Goal: Information Seeking & Learning: Check status

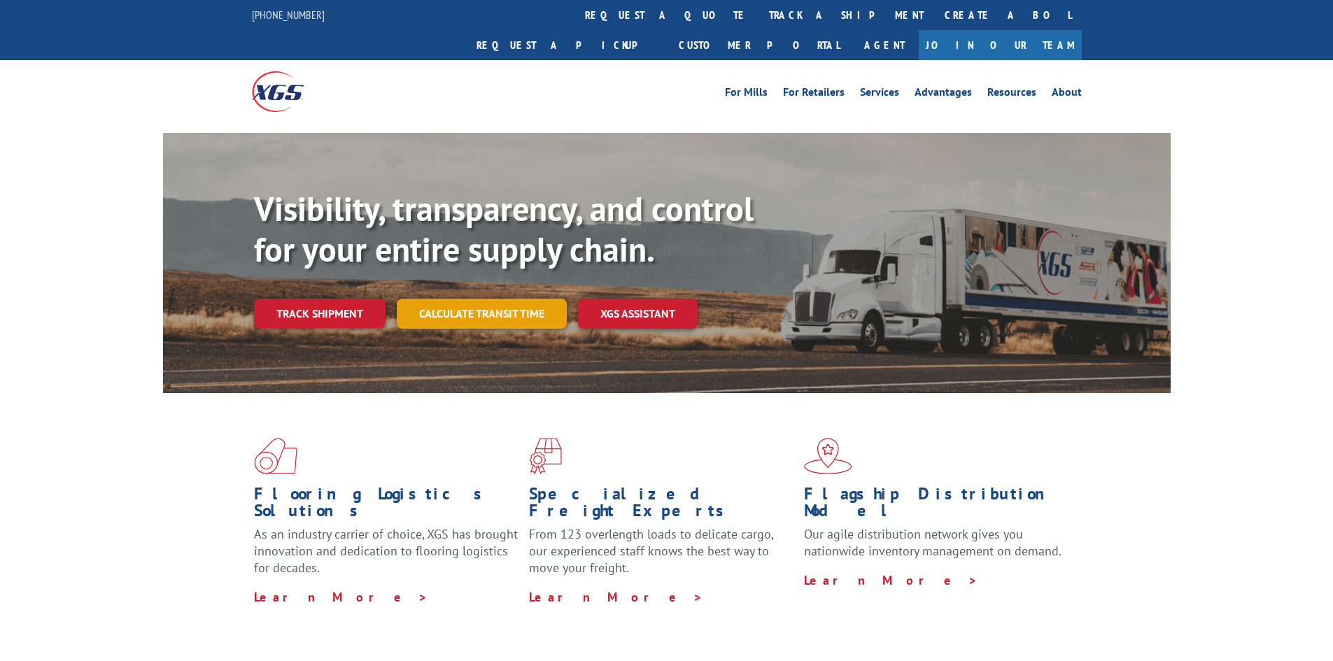
click at [467, 299] on link "Calculate transit time" at bounding box center [482, 314] width 170 height 30
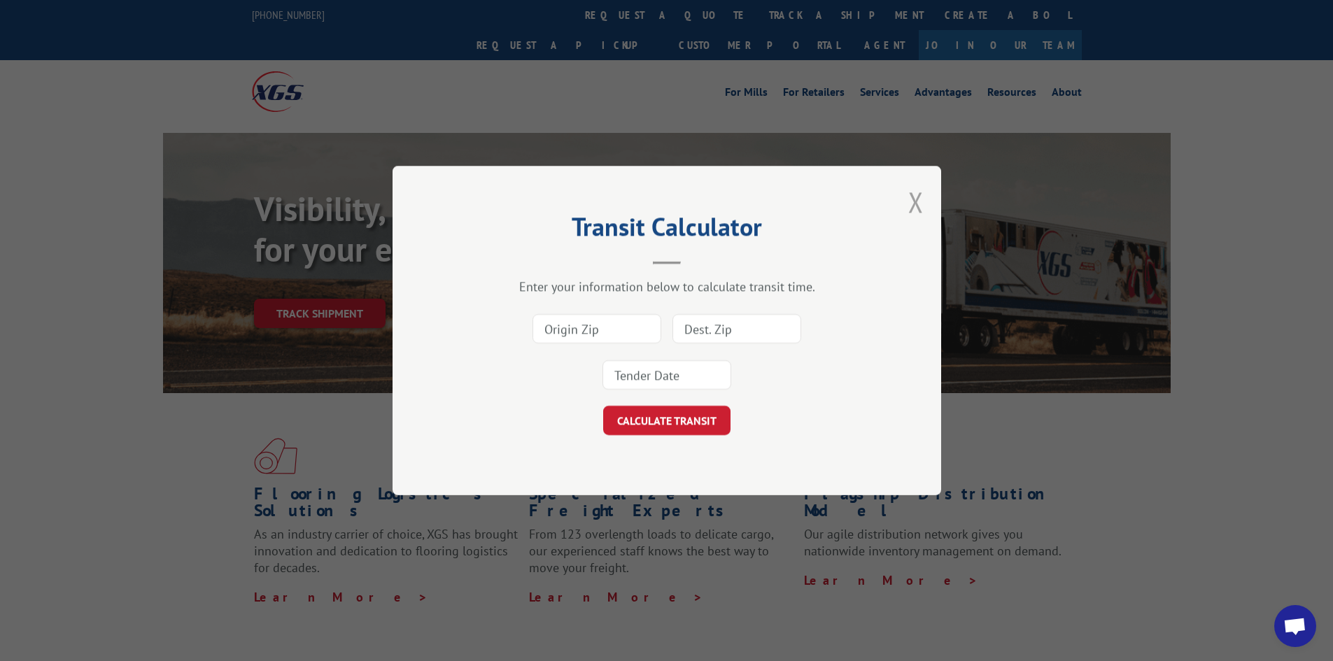
click at [908, 202] on button "Close modal" at bounding box center [915, 201] width 15 height 37
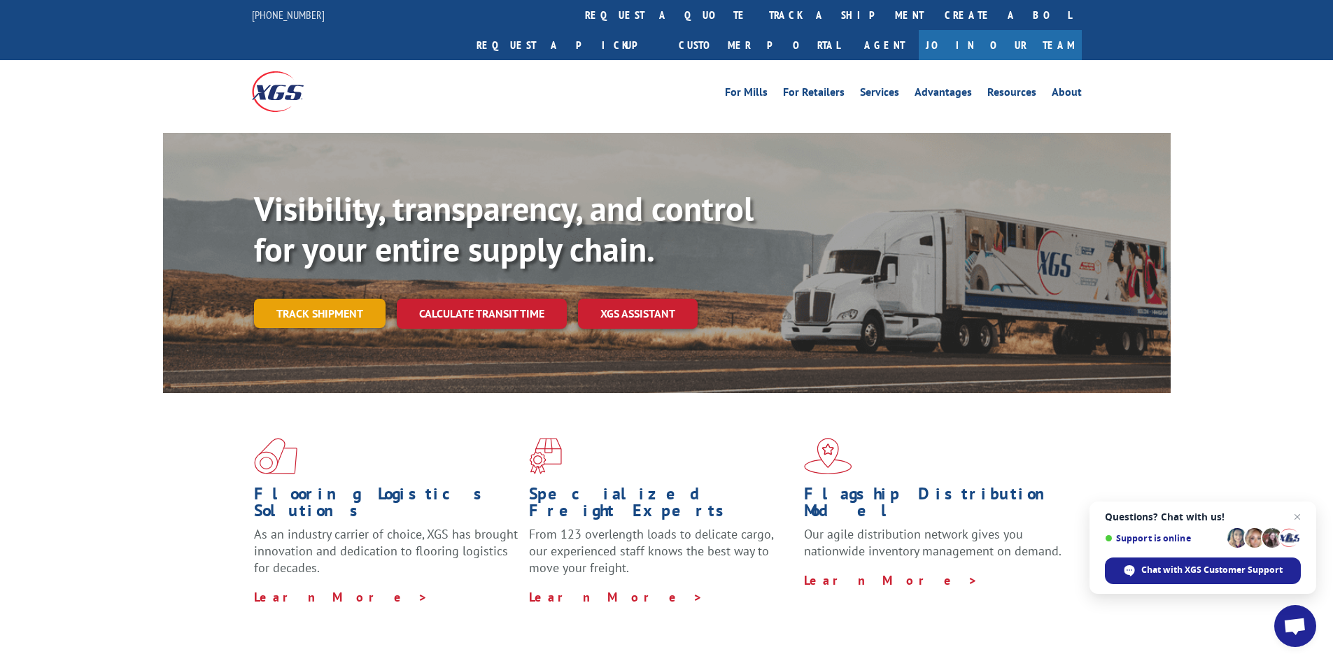
click at [290, 299] on link "Track shipment" at bounding box center [320, 313] width 132 height 29
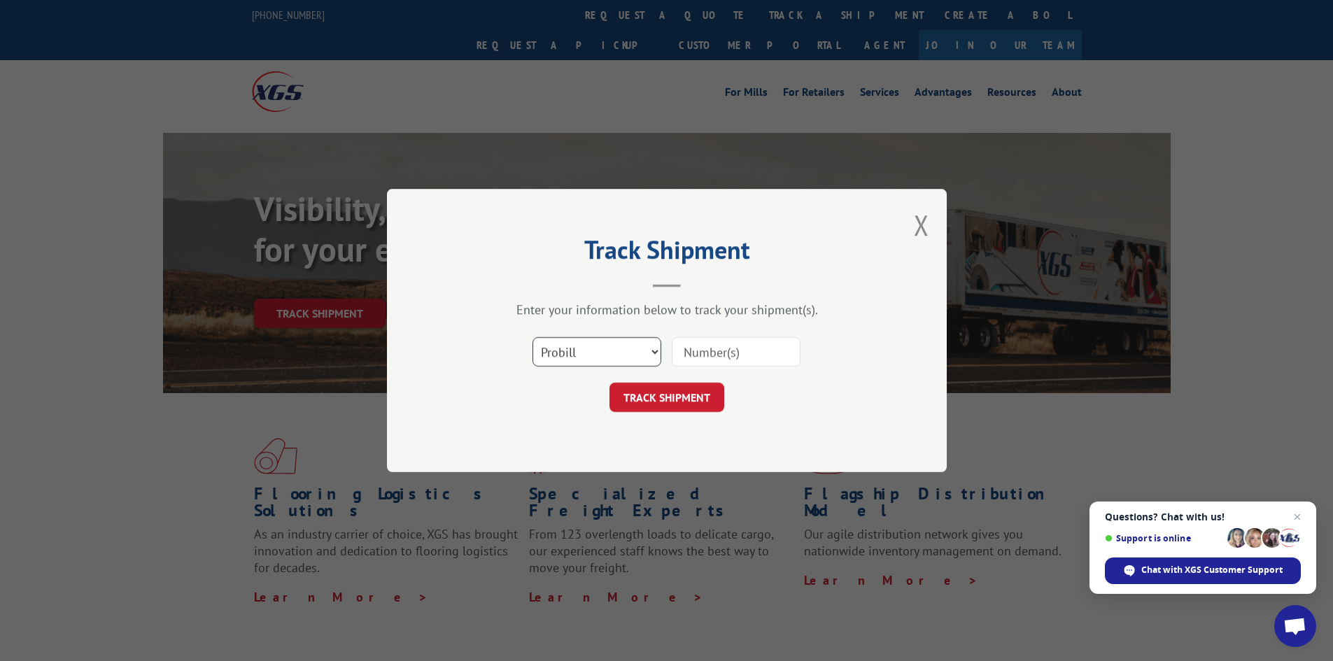
click at [566, 358] on select "Select category... Probill BOL PO" at bounding box center [597, 351] width 129 height 29
select select "bol"
click at [533, 337] on select "Select category... Probill BOL PO" at bounding box center [597, 351] width 129 height 29
click at [753, 353] on input at bounding box center [736, 351] width 129 height 29
type input "258275"
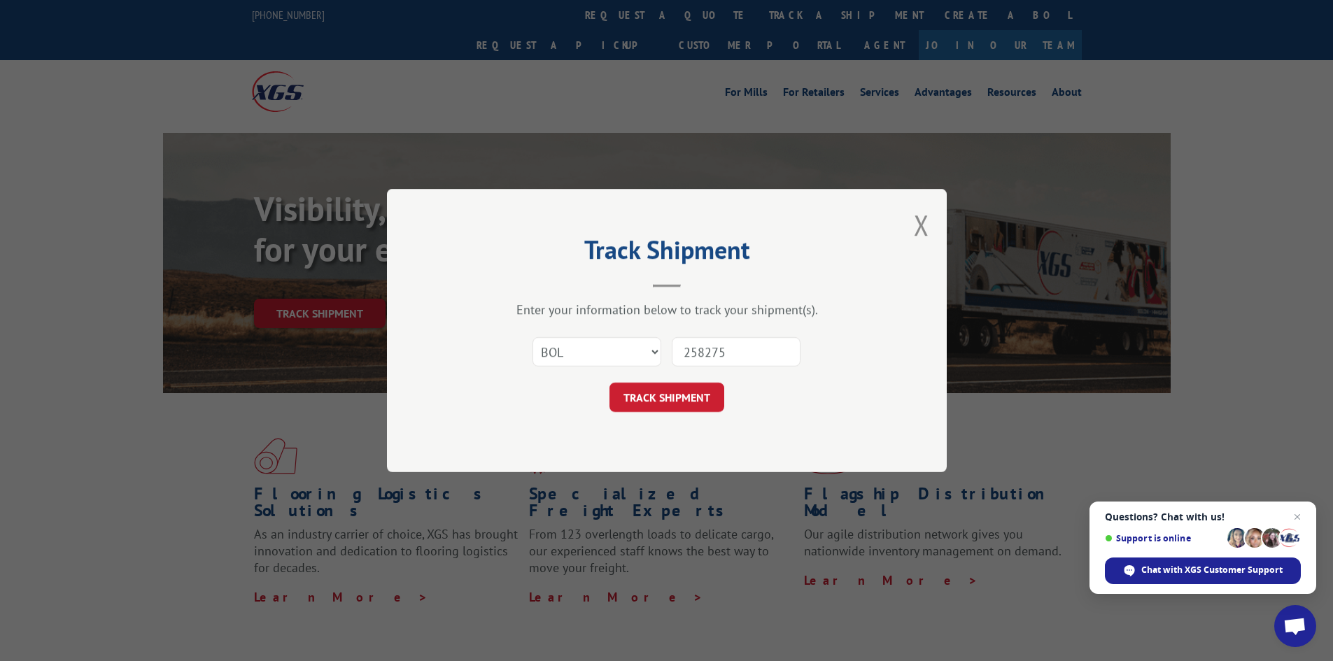
click button "TRACK SHIPMENT" at bounding box center [667, 397] width 115 height 29
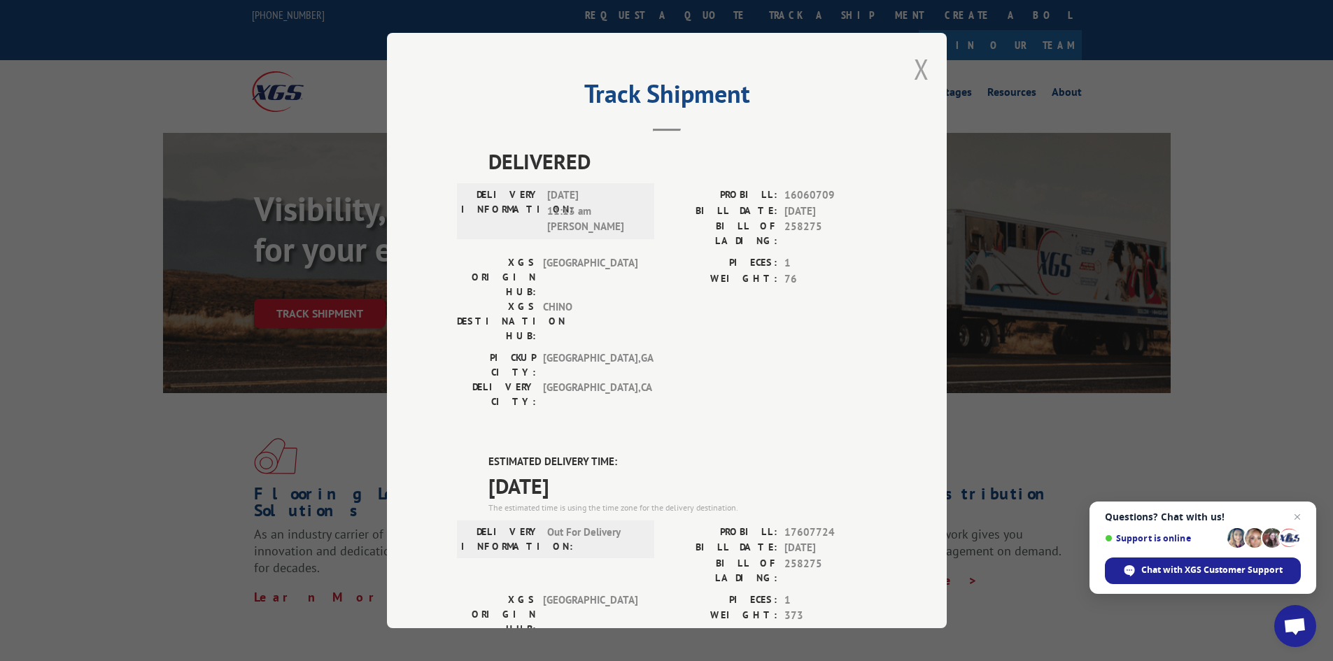
click at [917, 66] on button "Close modal" at bounding box center [921, 68] width 15 height 37
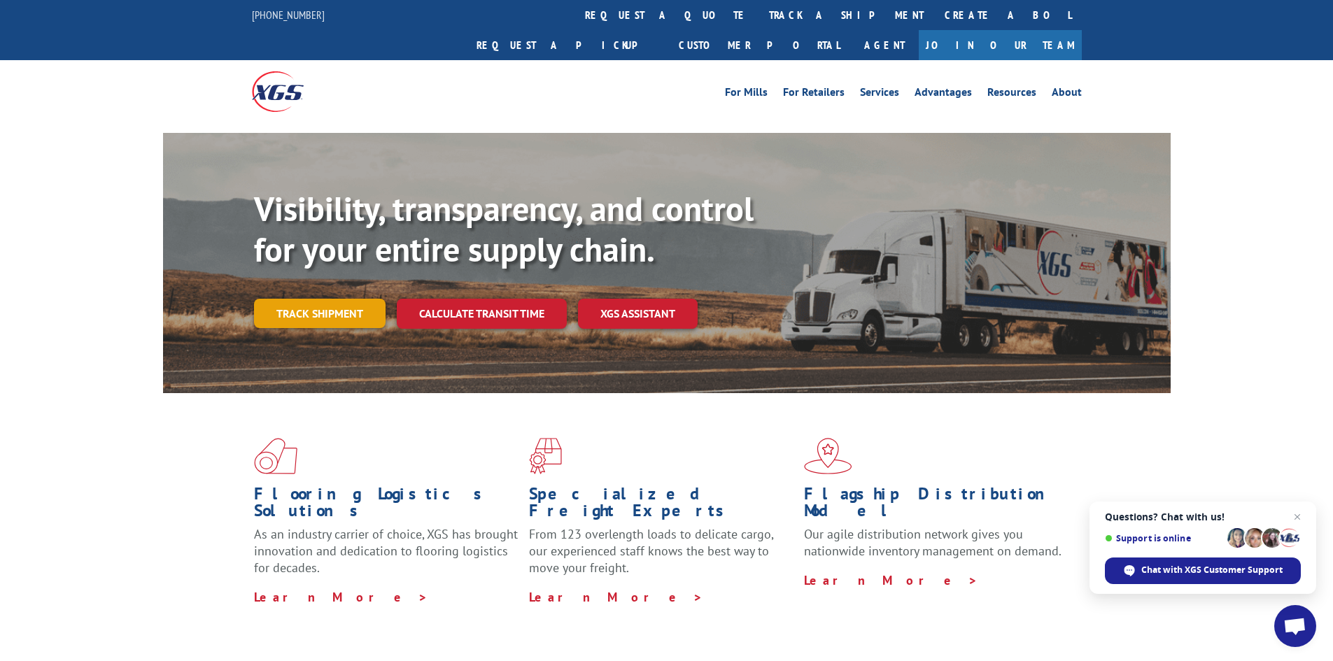
click at [305, 299] on link "Track shipment" at bounding box center [320, 313] width 132 height 29
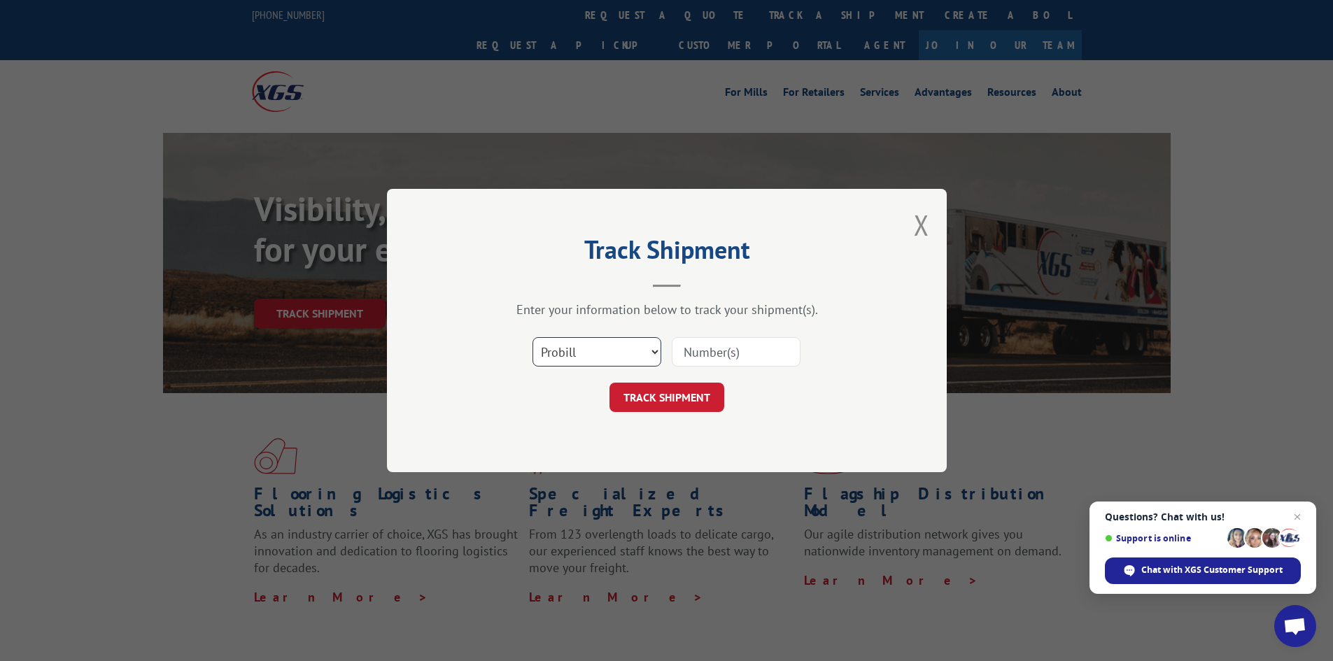
click at [615, 363] on select "Select category... Probill BOL PO" at bounding box center [597, 351] width 129 height 29
select select "bol"
click at [533, 337] on select "Select category... Probill BOL PO" at bounding box center [597, 351] width 129 height 29
click at [693, 351] on input at bounding box center [736, 351] width 129 height 29
type input "258275"
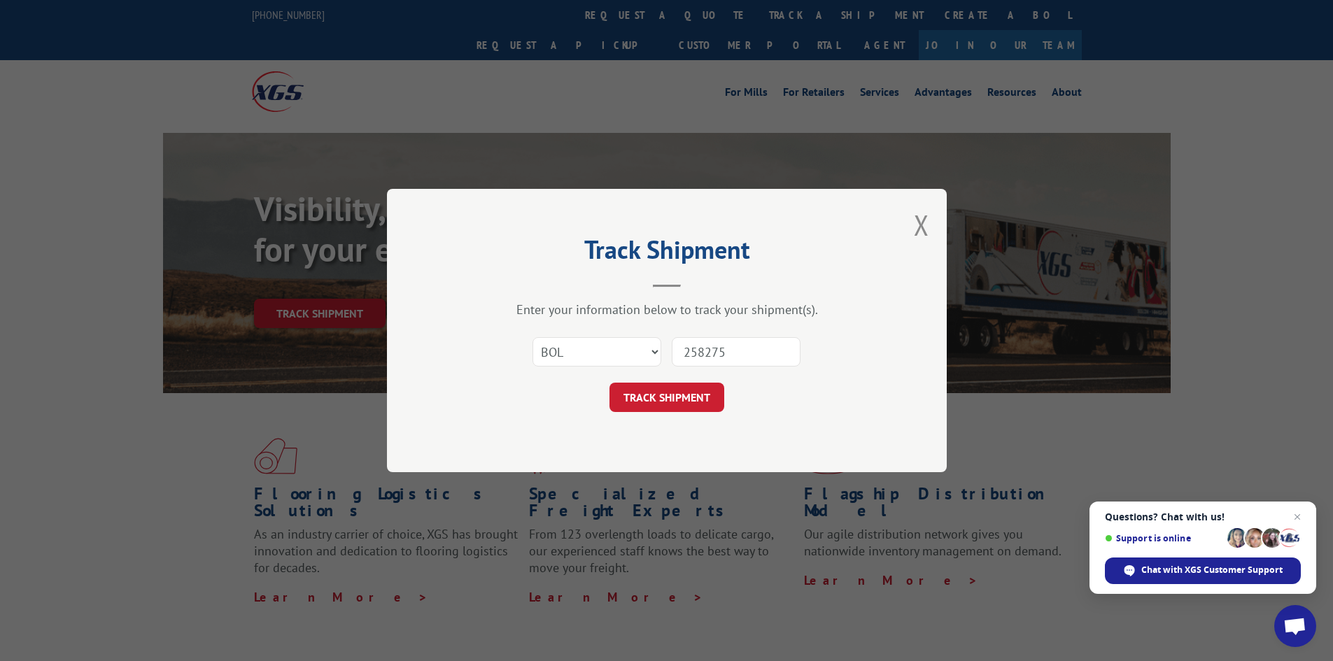
click button "TRACK SHIPMENT" at bounding box center [667, 397] width 115 height 29
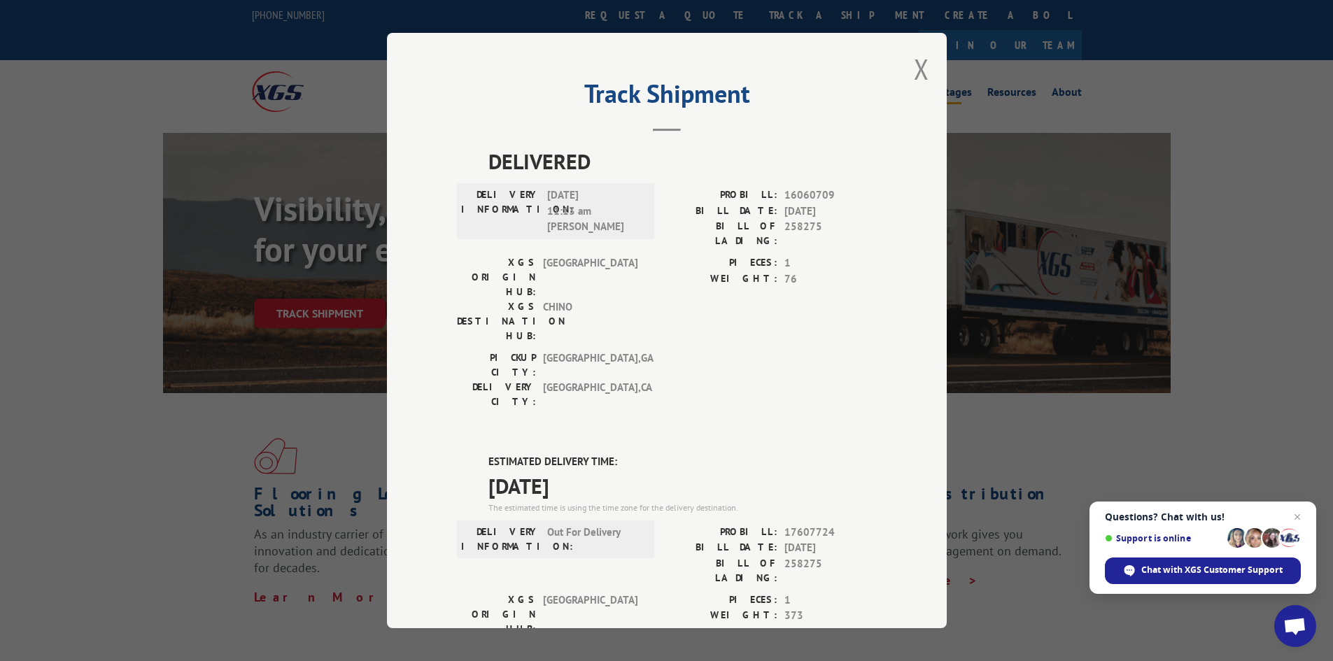
click at [915, 68] on button "Close modal" at bounding box center [921, 68] width 15 height 37
